Goal: Information Seeking & Learning: Learn about a topic

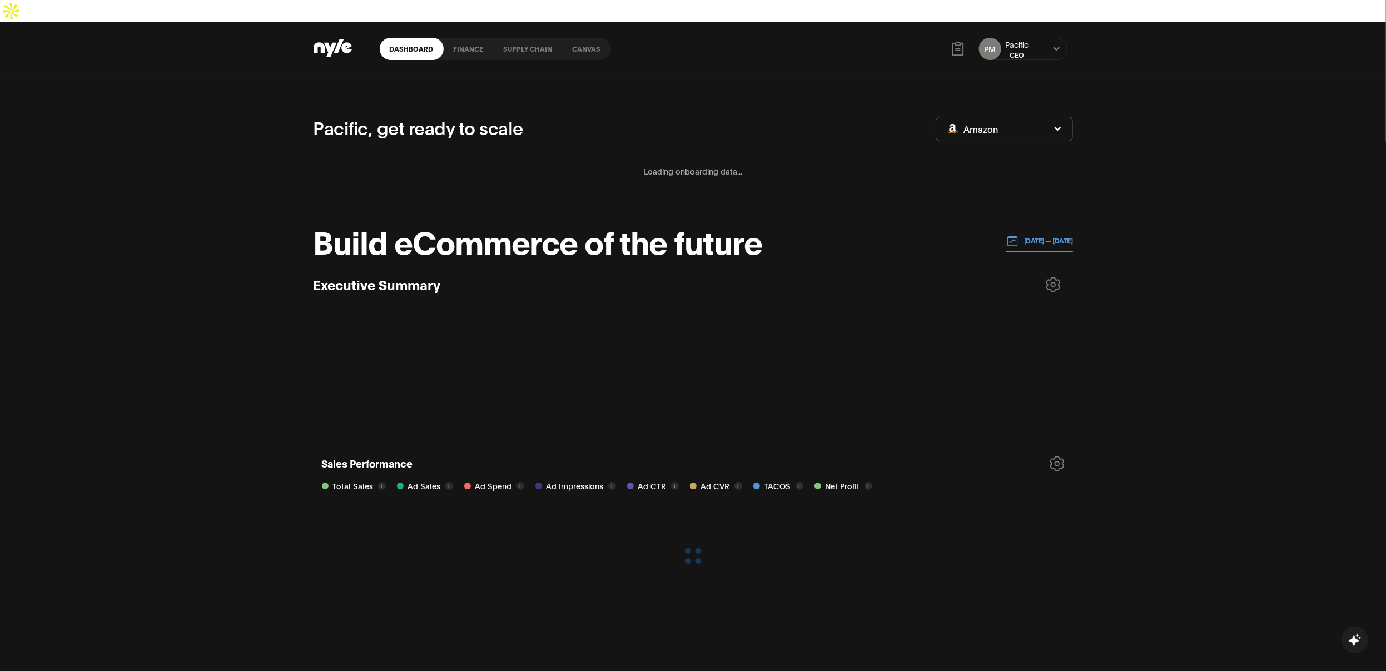
click at [480, 38] on link "finance" at bounding box center [469, 49] width 50 height 22
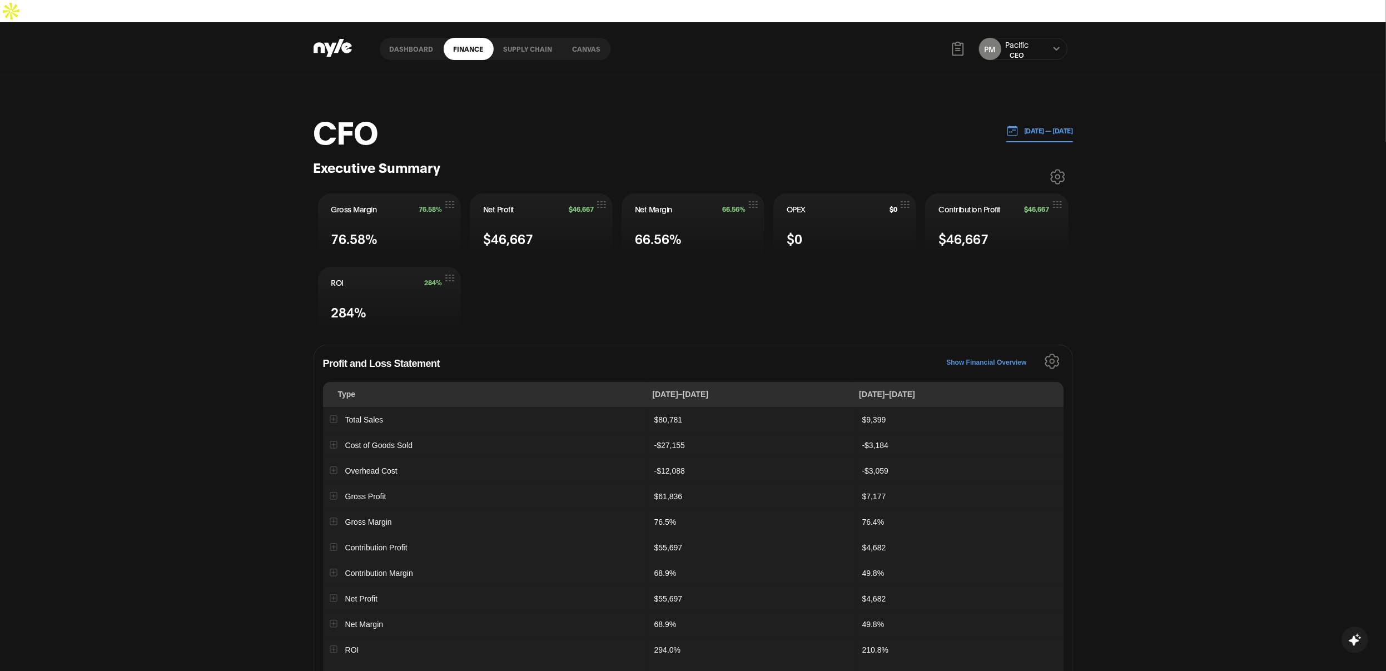
click at [1019, 120] on button "[DATE] — [DATE]" at bounding box center [1039, 131] width 67 height 23
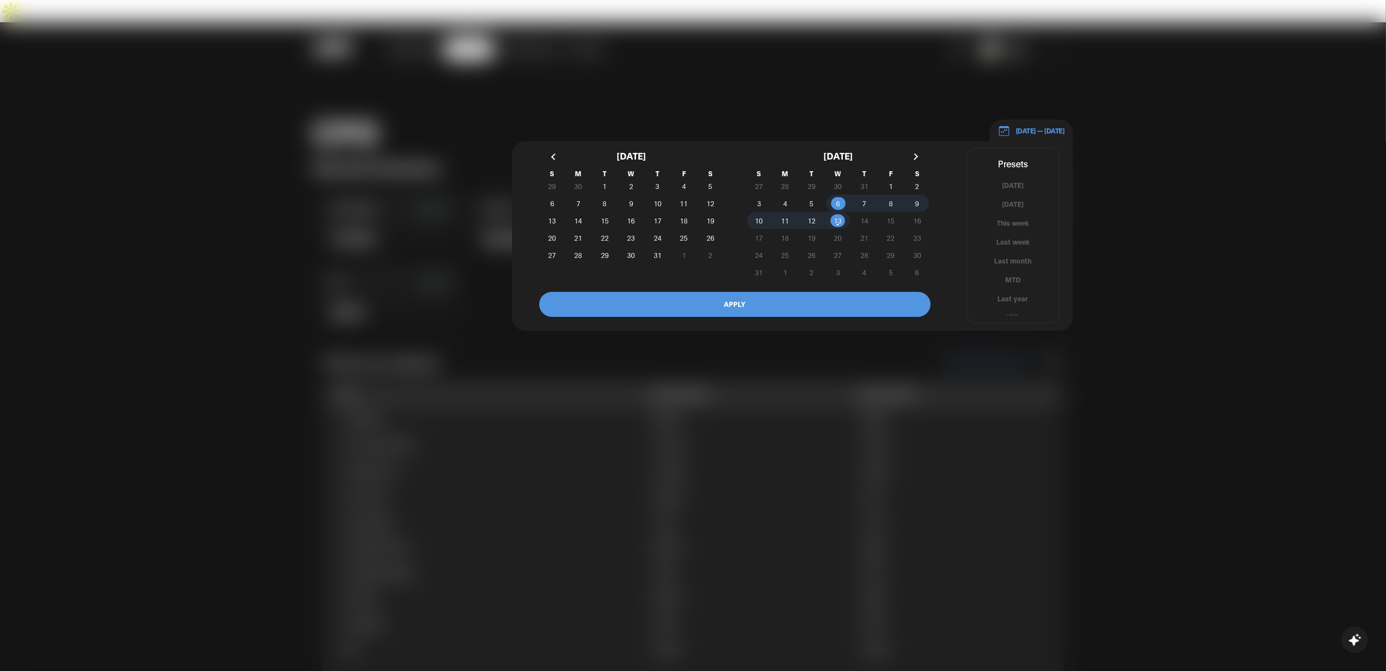
scroll to position [7, 0]
click at [1007, 305] on button "YTD" at bounding box center [1013, 310] width 92 height 11
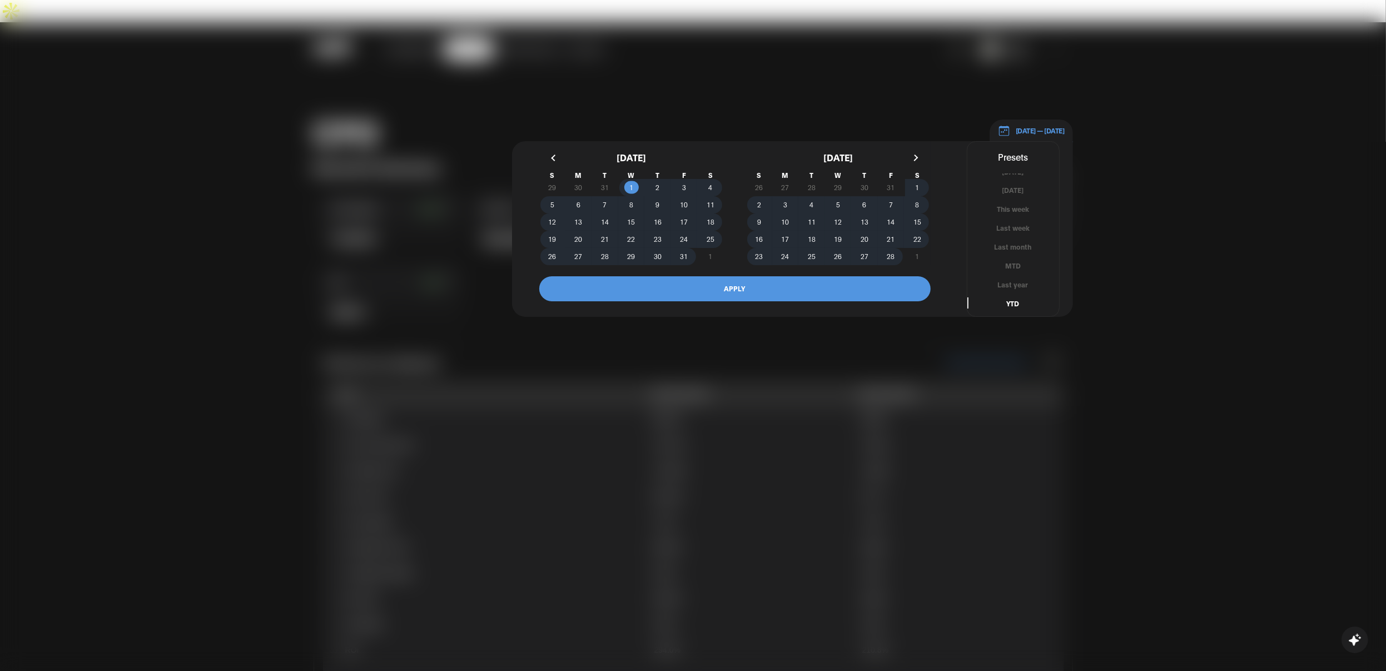
click at [730, 276] on button "APPLY" at bounding box center [734, 288] width 391 height 25
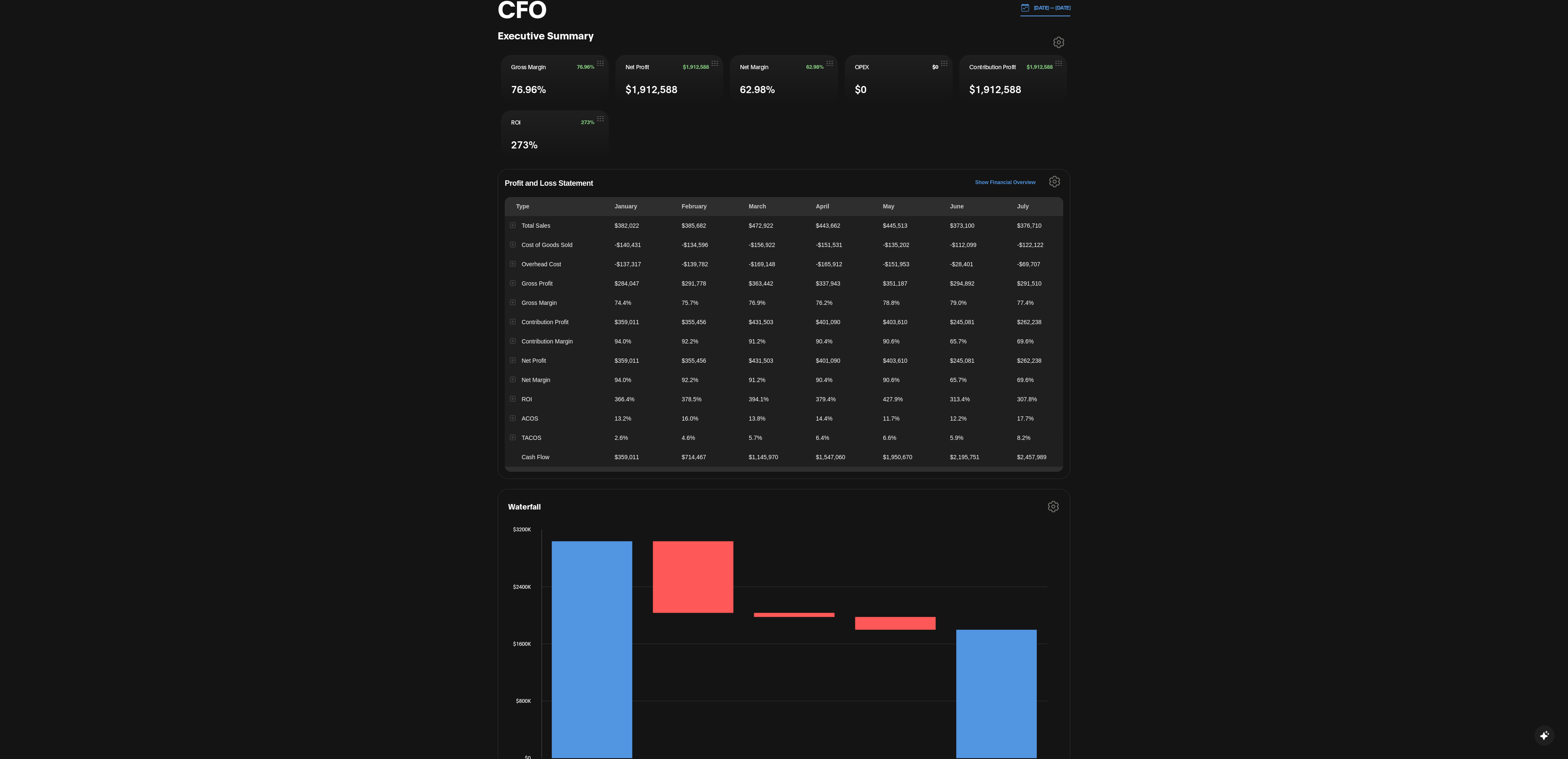
scroll to position [91, 0]
click at [514, 262] on button "Expand row" at bounding box center [512, 264] width 5 height 5
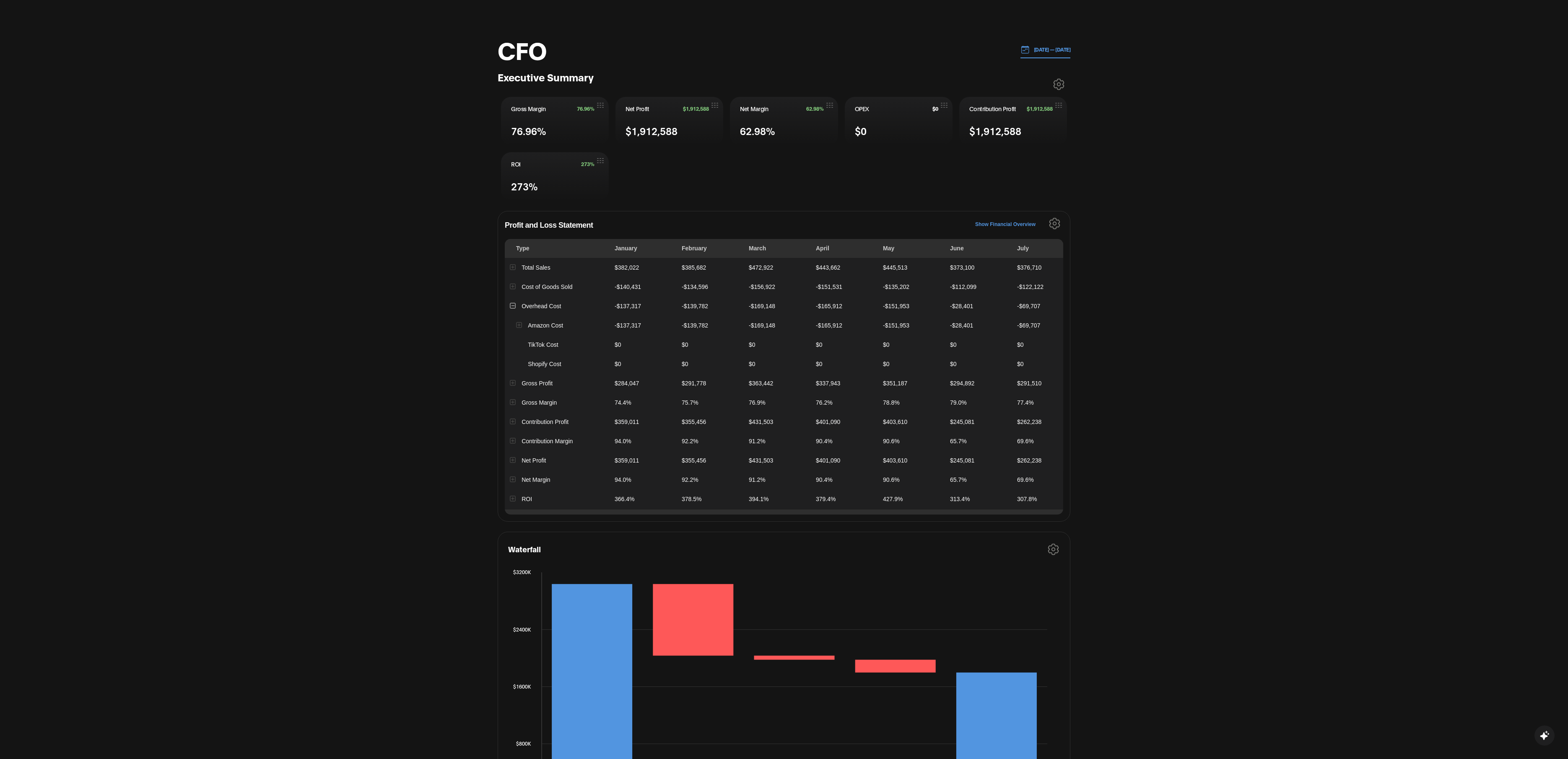
scroll to position [0, 0]
